Goal: Task Accomplishment & Management: Use online tool/utility

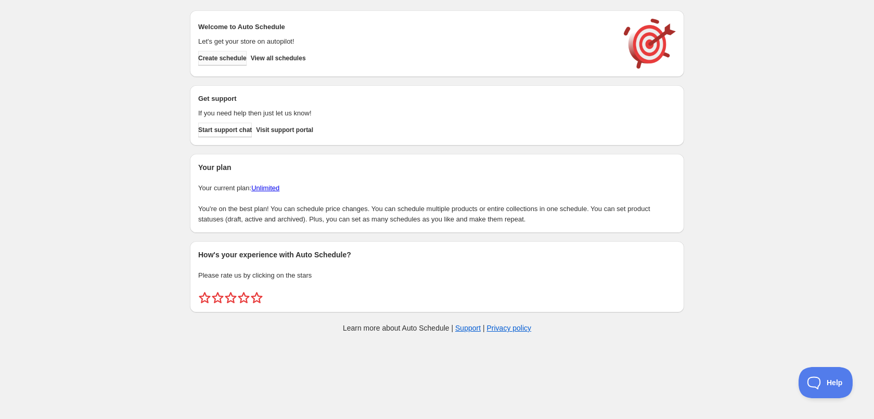
click at [226, 57] on span "Create schedule" at bounding box center [222, 58] width 48 height 8
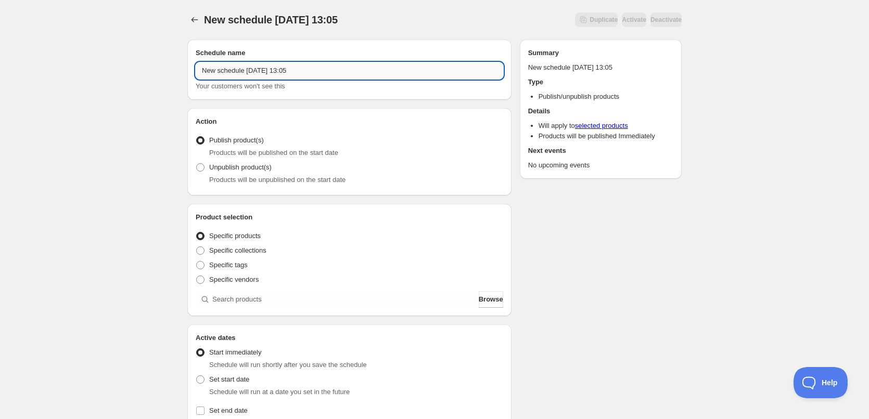
click at [308, 72] on input "New schedule Sep 20 2025 13:05" at bounding box center [350, 70] width 308 height 17
type input "21/09/2025"
click at [688, 282] on div "21/09/2025. This page is ready 21/09/2025 Duplicate Activate Deactivate More ac…" at bounding box center [434, 386] width 519 height 772
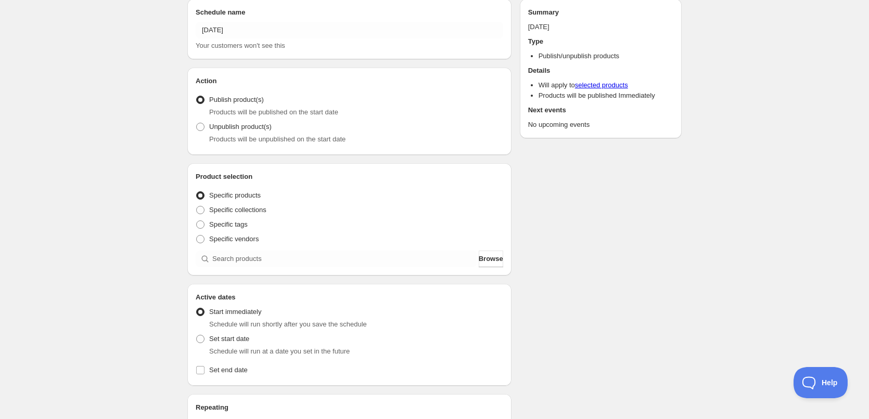
scroll to position [52, 0]
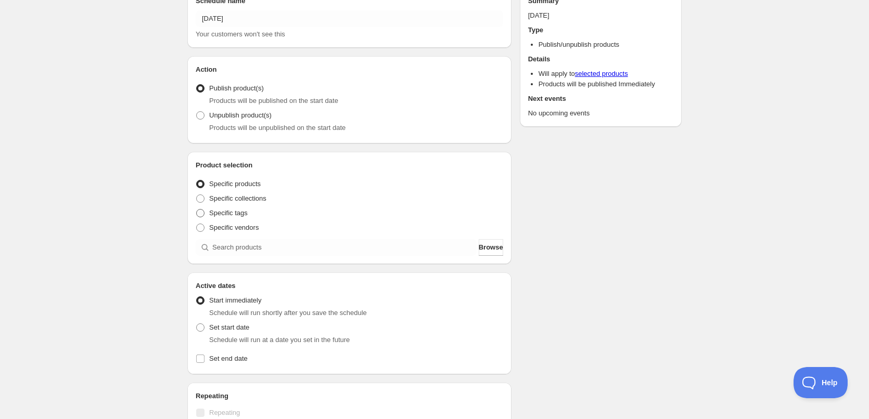
click at [232, 214] on span "Specific tags" at bounding box center [228, 213] width 39 height 8
click at [197, 210] on input "Specific tags" at bounding box center [196, 209] width 1 height 1
radio input "true"
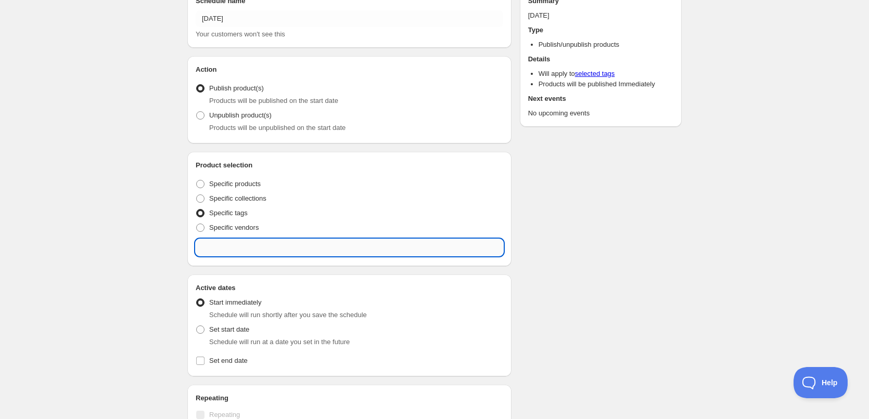
click at [345, 241] on input "text" at bounding box center [350, 247] width 308 height 17
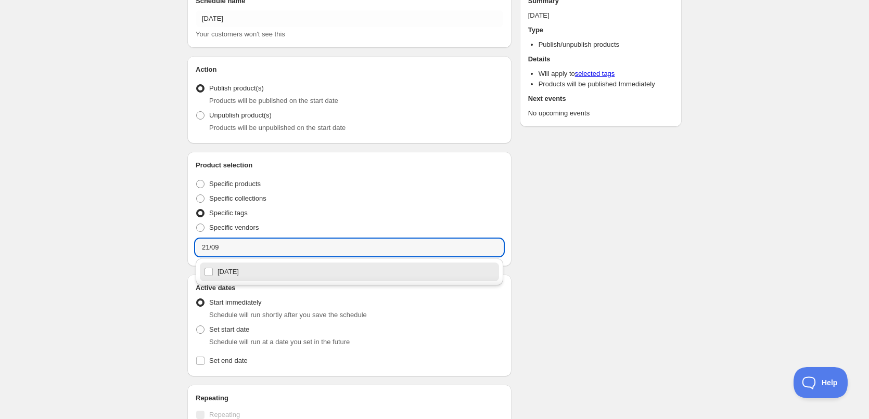
click at [236, 274] on div "21/09/2025" at bounding box center [349, 272] width 291 height 15
type input "21/09/2025"
checkbox input "true"
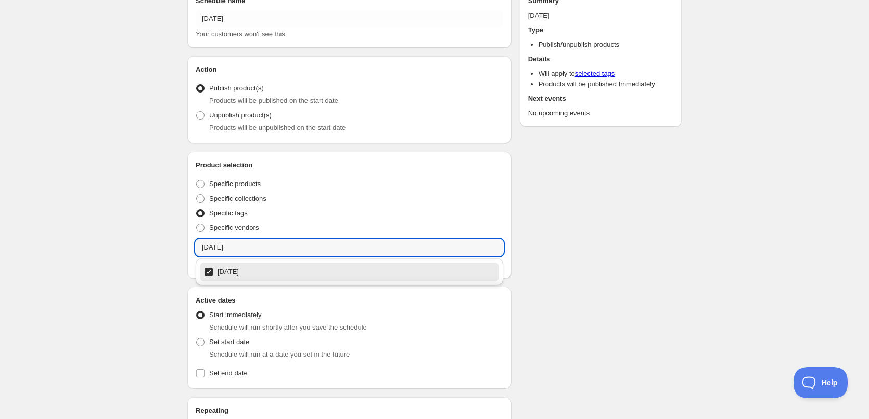
type input "21/09/2025"
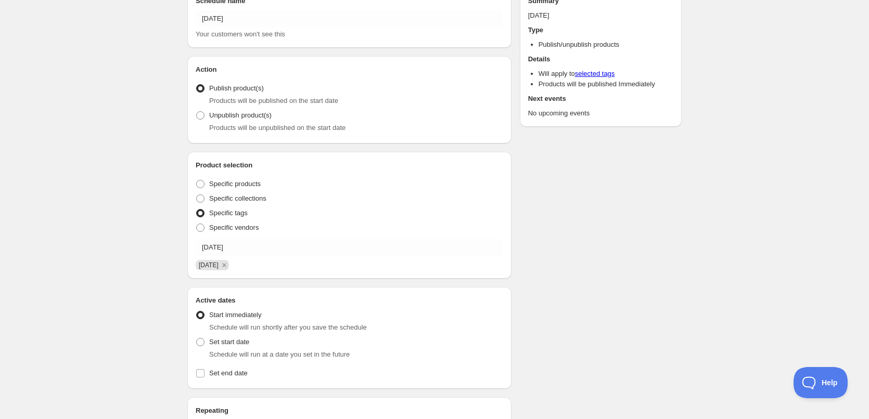
click at [659, 252] on div "Schedule name 21/09/2025 Your customers won't see this Action Action Publish pr…" at bounding box center [430, 357] width 503 height 756
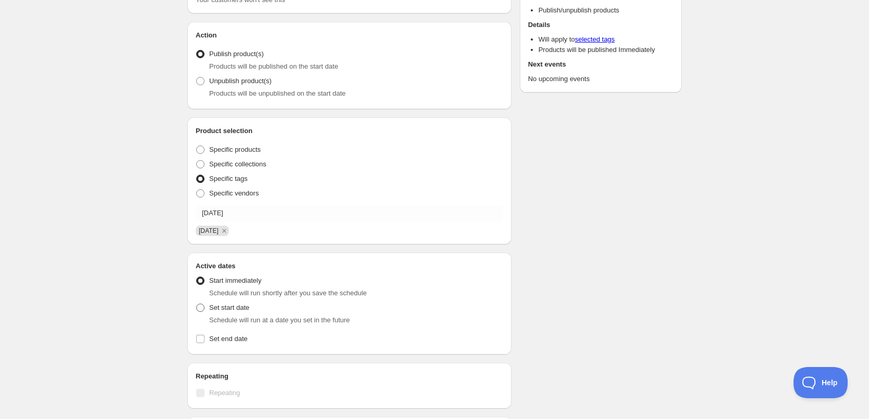
scroll to position [104, 0]
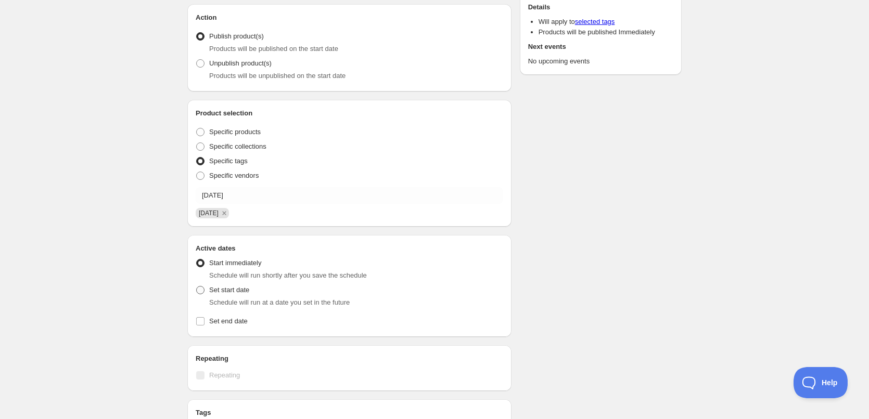
click at [211, 289] on span "Set start date" at bounding box center [229, 290] width 40 height 8
click at [197, 287] on input "Set start date" at bounding box center [196, 286] width 1 height 1
radio input "true"
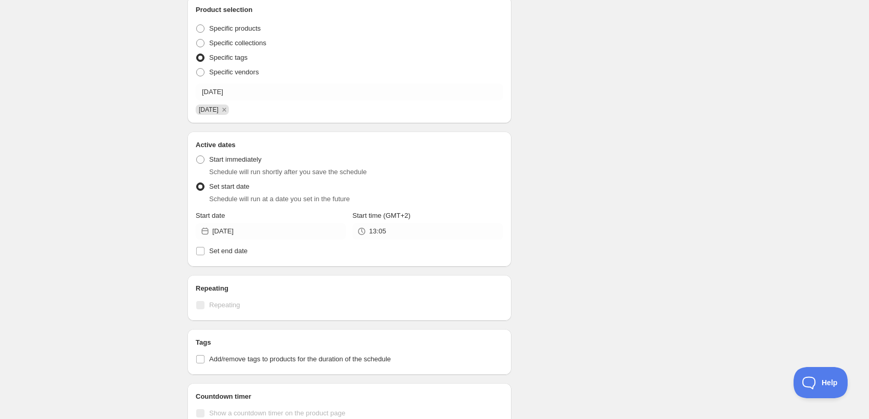
scroll to position [208, 0]
click at [406, 231] on input "13:05" at bounding box center [436, 231] width 134 height 17
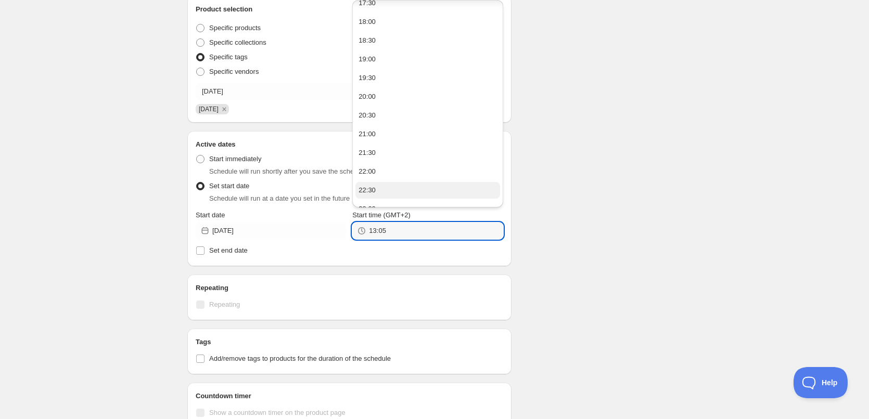
scroll to position [209, 0]
click at [403, 145] on button "22:00" at bounding box center [427, 140] width 144 height 17
type input "22:00"
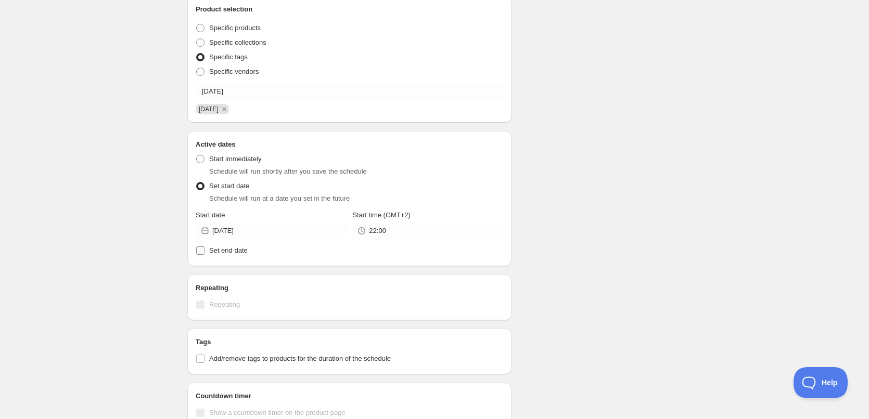
click at [246, 253] on span "Set end date" at bounding box center [228, 251] width 39 height 8
click at [204, 253] on input "Set end date" at bounding box center [200, 251] width 8 height 8
checkbox input "true"
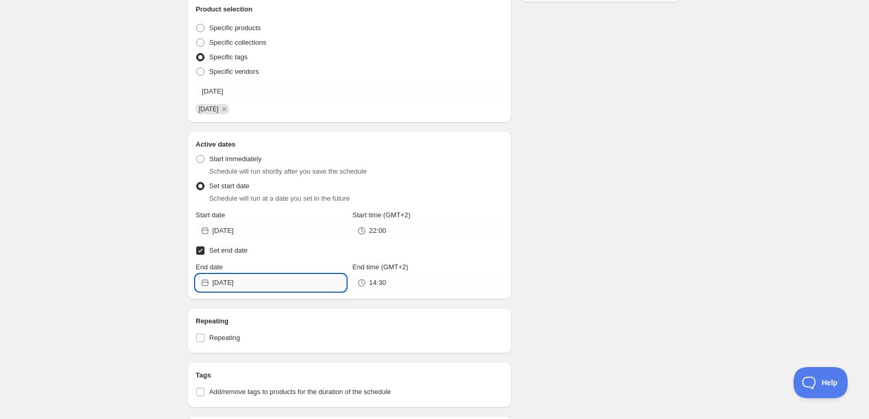
click at [253, 279] on input "2025-09-20" at bounding box center [279, 283] width 134 height 17
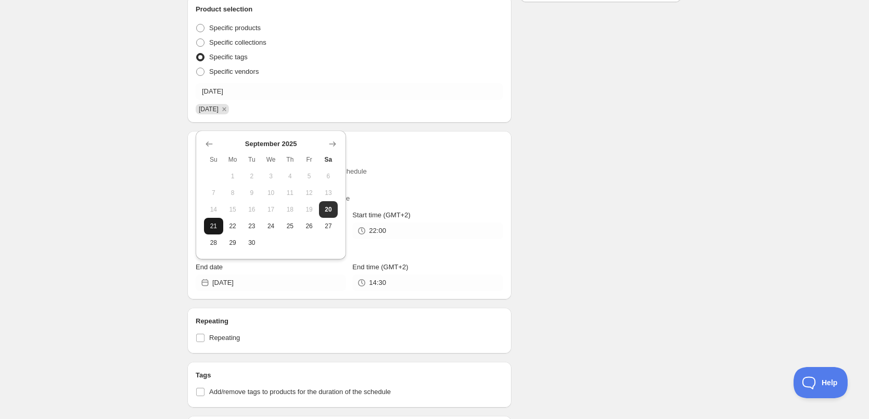
click at [215, 226] on span "21" at bounding box center [213, 226] width 11 height 8
type input "2025-09-21"
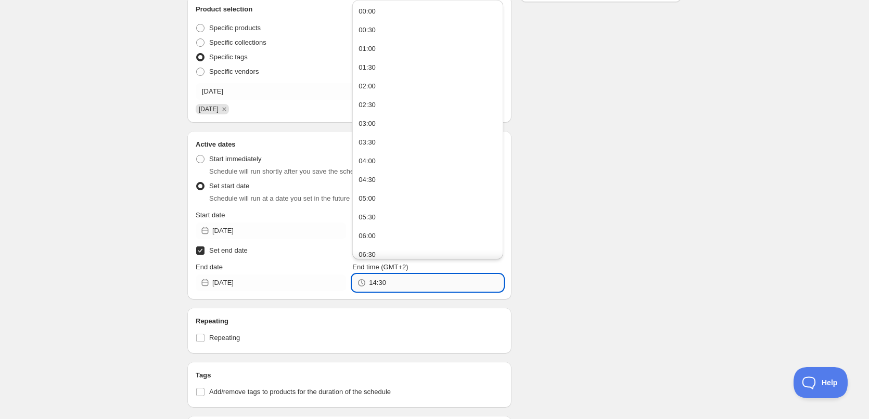
click at [419, 276] on input "14:30" at bounding box center [436, 283] width 134 height 17
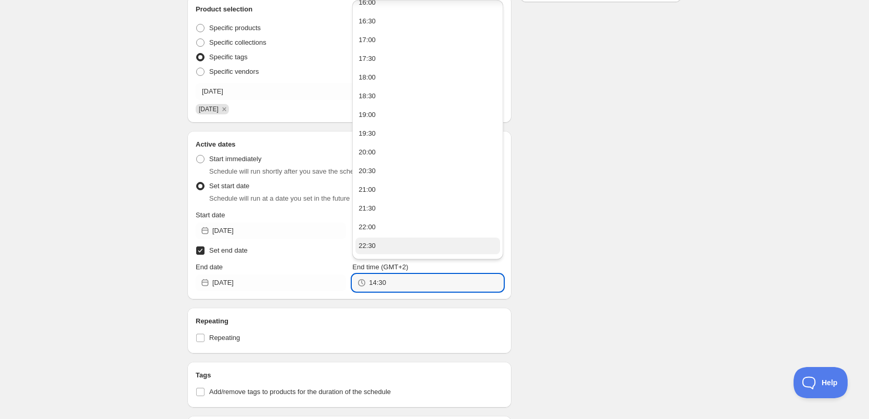
scroll to position [644, 0]
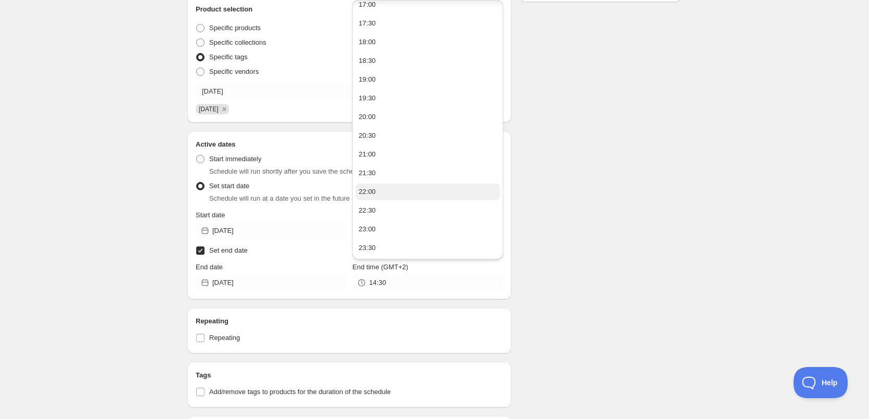
click at [383, 191] on button "22:00" at bounding box center [427, 192] width 144 height 17
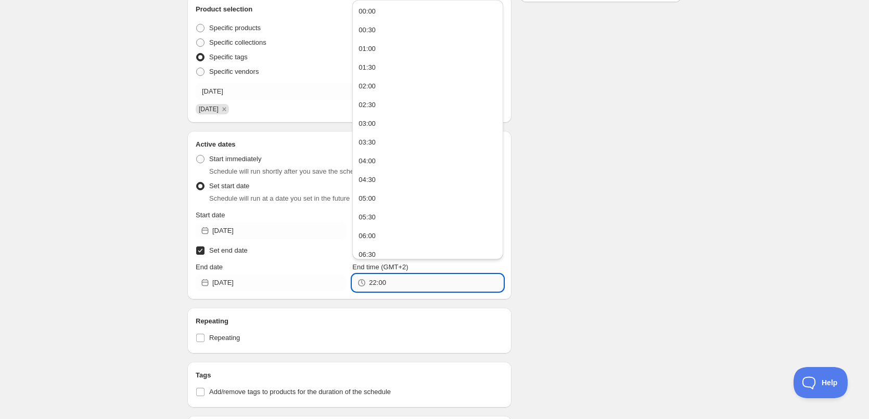
click at [378, 282] on input "22:00" at bounding box center [436, 283] width 134 height 17
type input "22:10"
click at [634, 225] on div "Schedule name 21/09/2025 Your customers won't see this Action Action Publish pr…" at bounding box center [430, 259] width 503 height 872
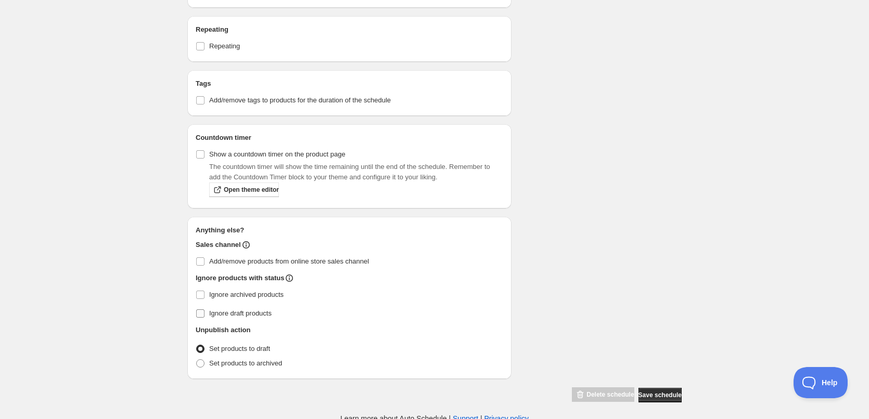
scroll to position [504, 0]
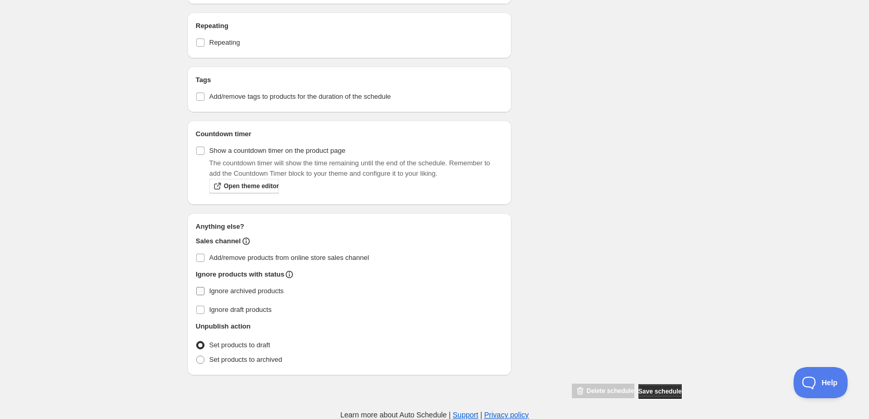
click at [214, 292] on span "Ignore archived products" at bounding box center [246, 291] width 74 height 8
click at [204, 292] on input "Ignore archived products" at bounding box center [200, 291] width 8 height 8
checkbox input "true"
click at [231, 361] on span "Set products to archived" at bounding box center [245, 360] width 73 height 8
click at [197, 356] on input "Set products to archived" at bounding box center [196, 356] width 1 height 1
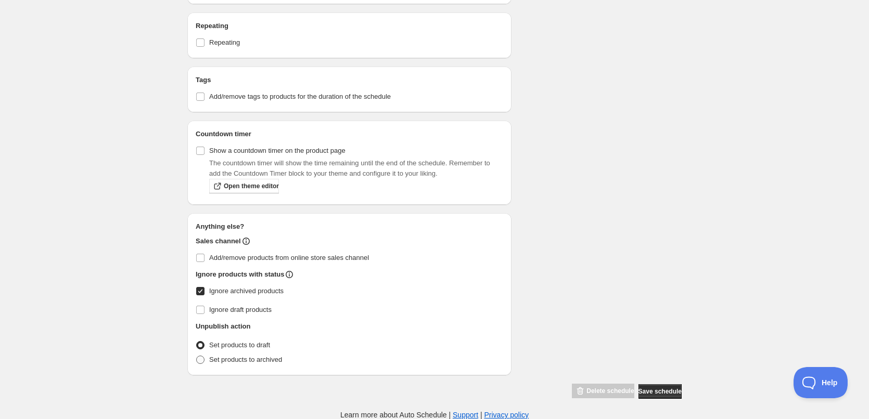
radio input "true"
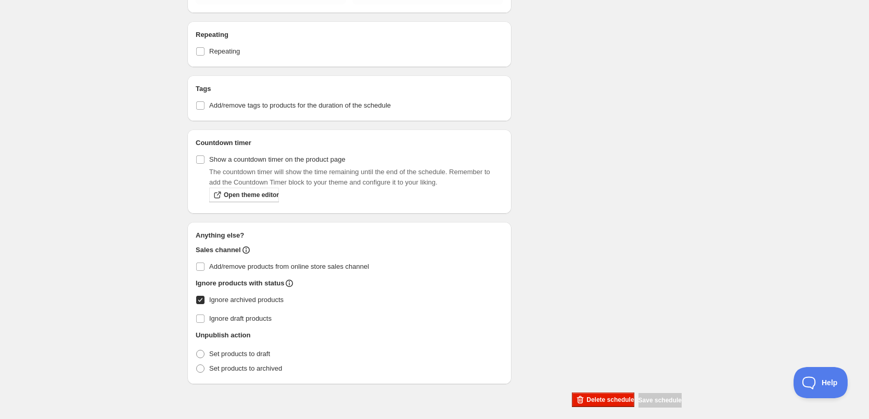
scroll to position [443, 0]
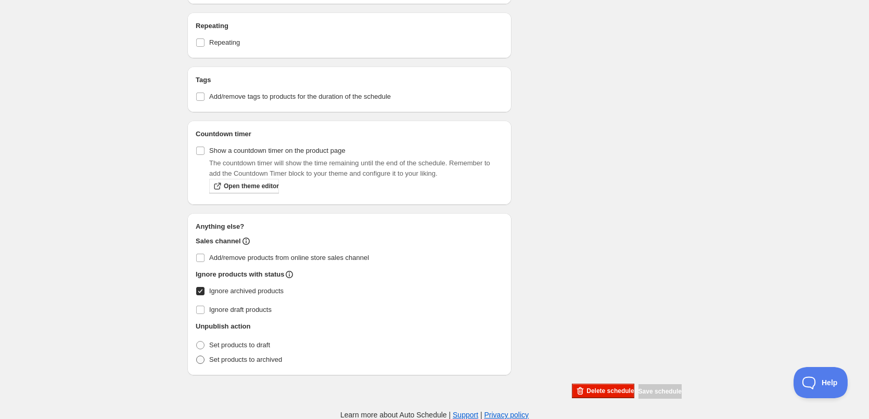
click at [202, 362] on span at bounding box center [200, 360] width 8 height 8
click at [197, 356] on input "Set products to archived" at bounding box center [196, 356] width 1 height 1
radio input "true"
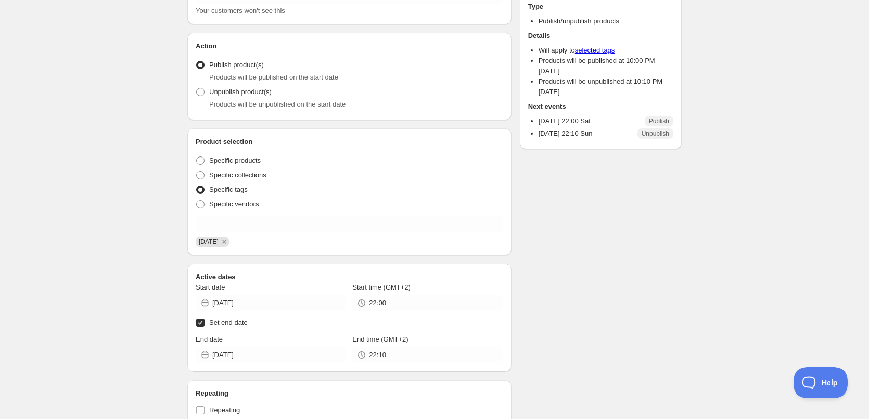
scroll to position [0, 0]
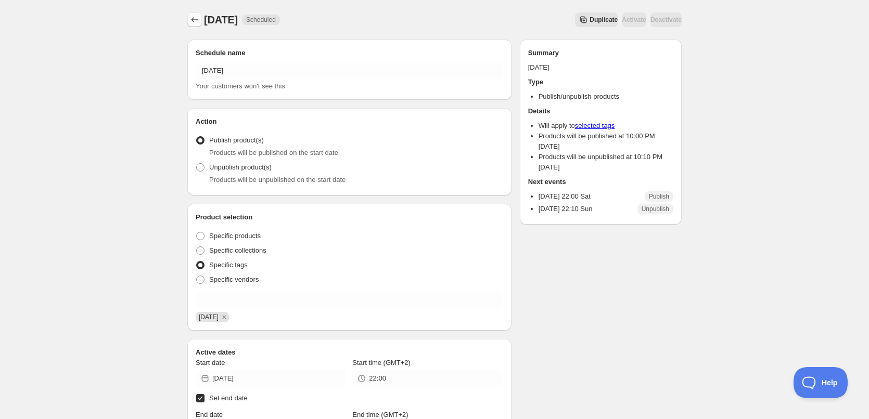
click at [191, 18] on icon "Schedules" at bounding box center [194, 20] width 10 height 10
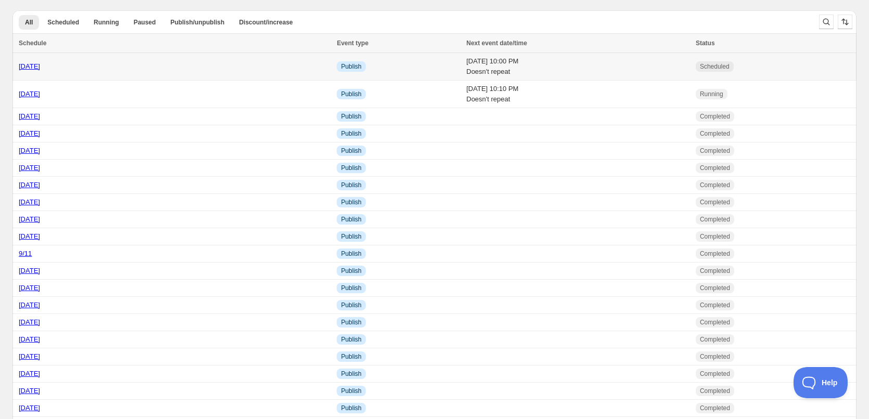
click at [557, 60] on td "Sat 20th September 25 10:00 PM Doesn't repeat" at bounding box center [577, 67] width 229 height 28
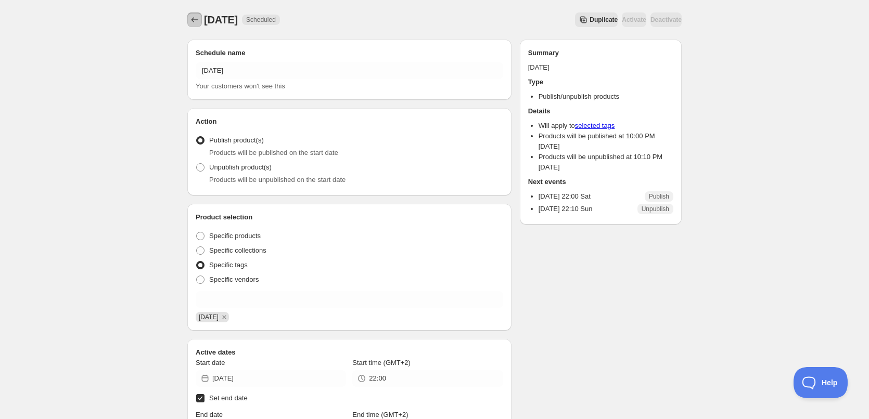
click at [192, 17] on icon "Schedules" at bounding box center [194, 20] width 10 height 10
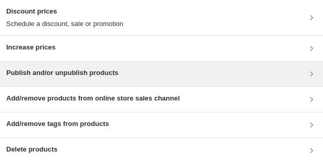
click at [67, 79] on div "Publish and/or unpublish products" at bounding box center [62, 74] width 112 height 12
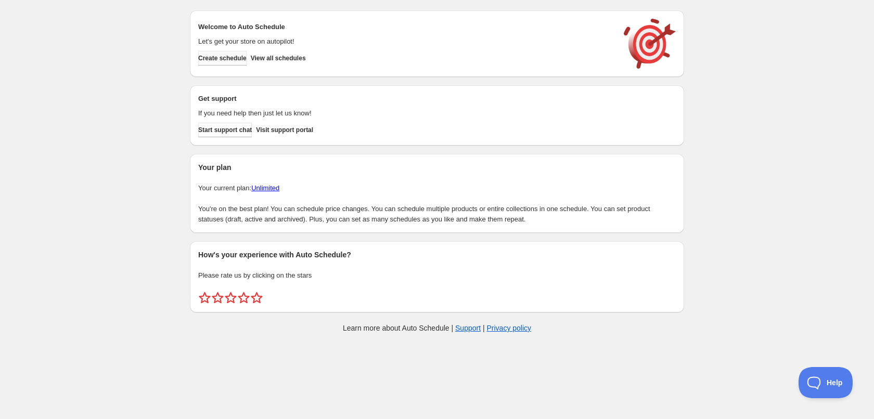
click at [235, 61] on span "Create schedule" at bounding box center [222, 58] width 48 height 8
